Goal: Navigation & Orientation: Go to known website

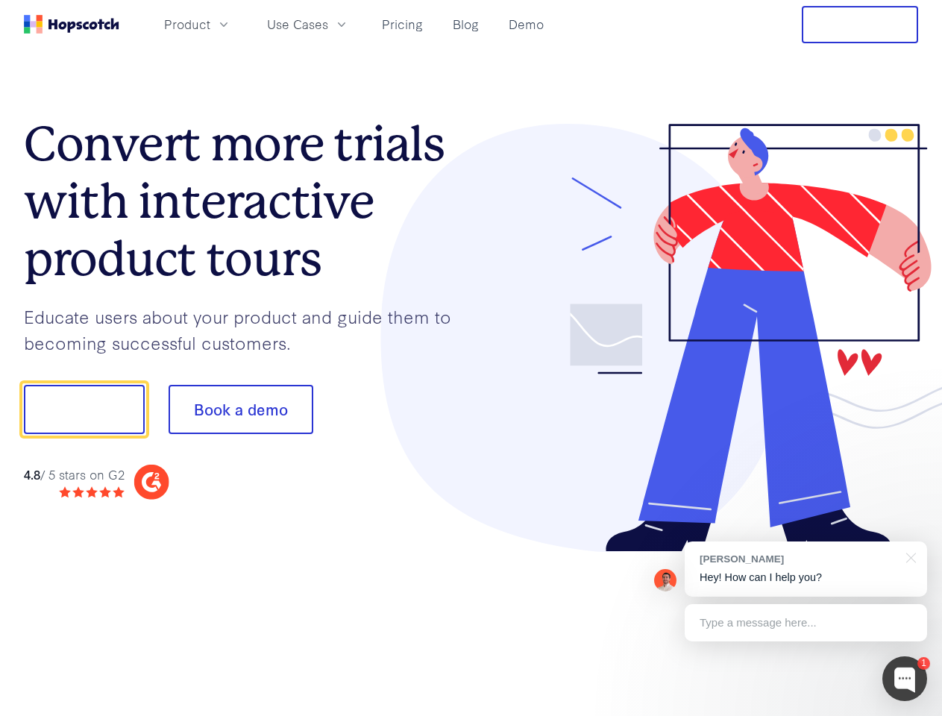
click at [471, 358] on div at bounding box center [695, 338] width 448 height 429
click at [210, 24] on span "Product" at bounding box center [187, 24] width 46 height 19
click at [328, 24] on span "Use Cases" at bounding box center [297, 24] width 61 height 19
click at [860, 25] on button "Free Trial" at bounding box center [860, 24] width 116 height 37
click at [84, 410] on button "Show me!" at bounding box center [84, 409] width 121 height 49
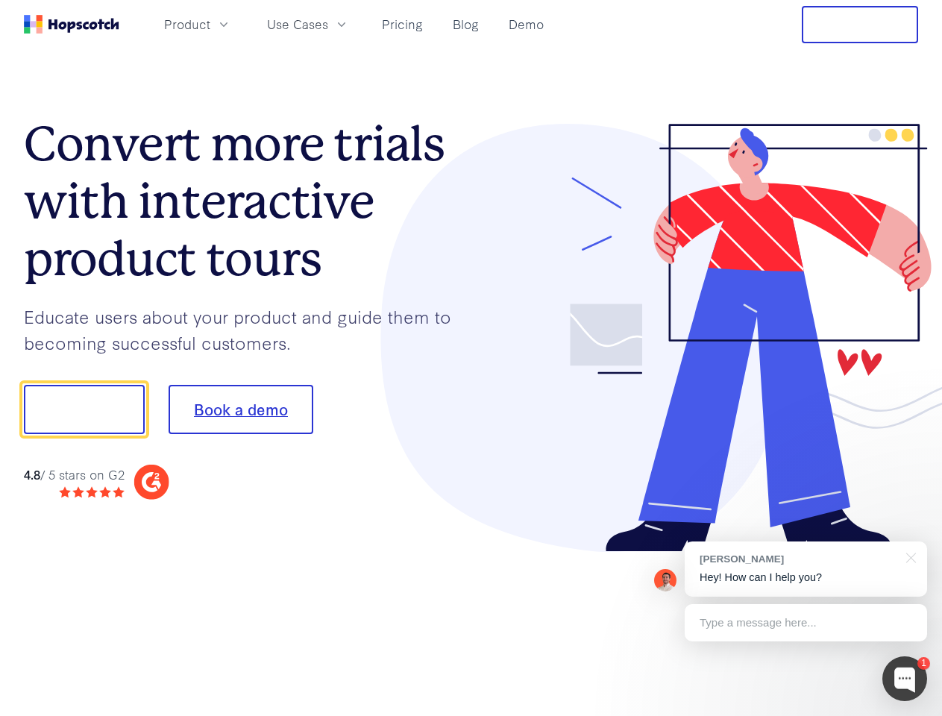
click at [240, 410] on button "Book a demo" at bounding box center [241, 409] width 145 height 49
click at [905, 679] on div at bounding box center [904, 678] width 45 height 45
click at [806, 569] on div "[PERSON_NAME] Hey! How can I help you?" at bounding box center [806, 569] width 242 height 55
click at [909, 715] on div "1 [PERSON_NAME] Hey! How can I help you? Type a message here... Free live chat …" at bounding box center [471, 716] width 942 height 0
click at [806, 623] on div at bounding box center [787, 408] width 280 height 498
